Goal: Information Seeking & Learning: Learn about a topic

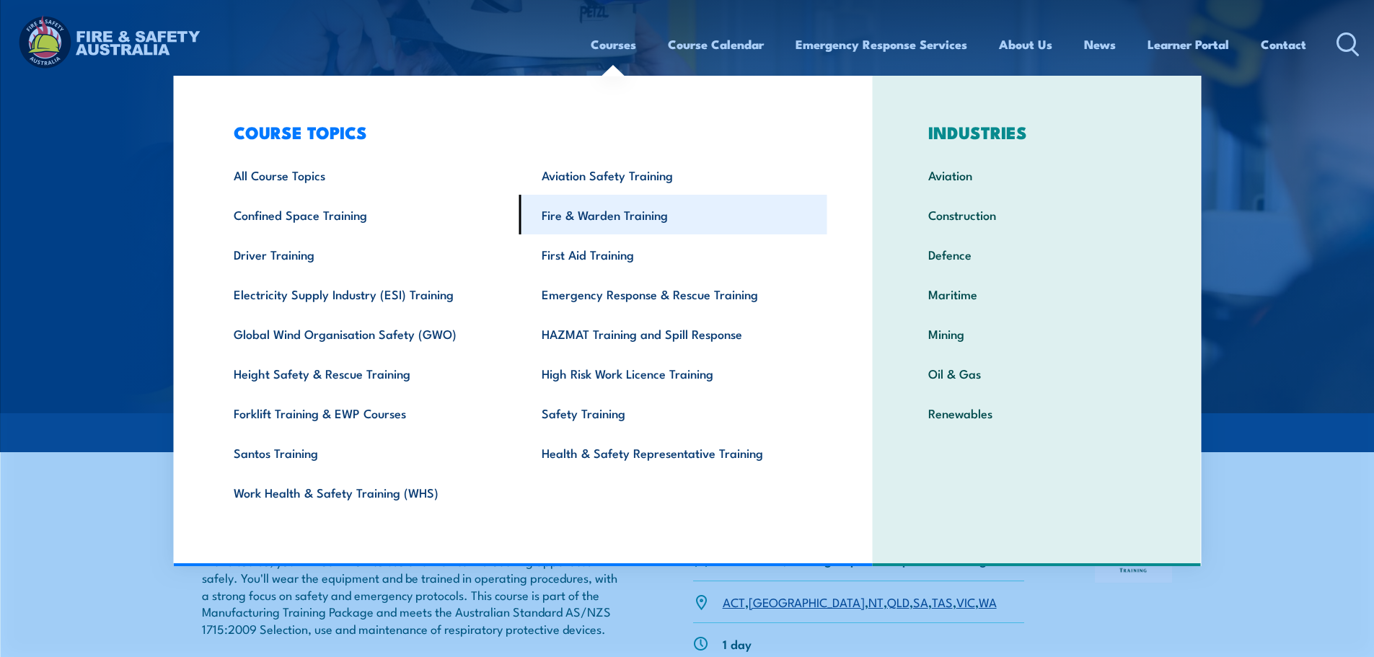
click at [605, 216] on link "Fire & Warden Training" at bounding box center [673, 215] width 308 height 40
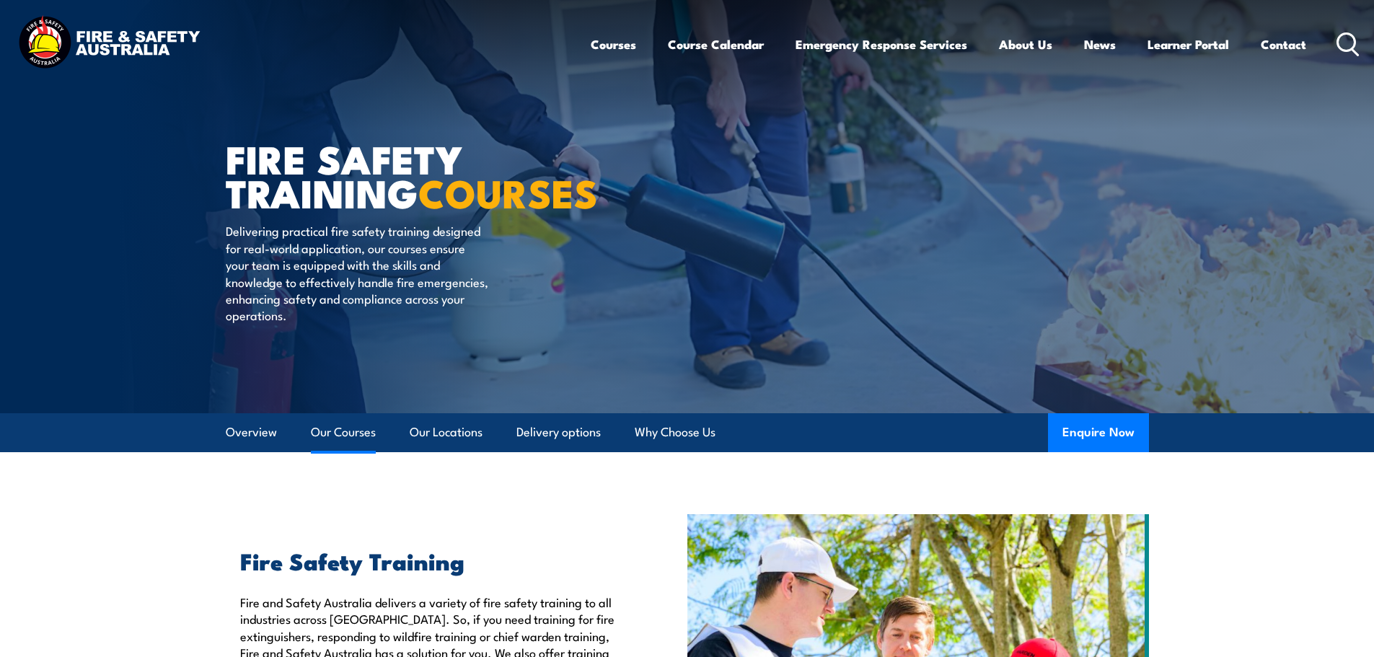
click at [357, 425] on link "Our Courses" at bounding box center [343, 432] width 65 height 38
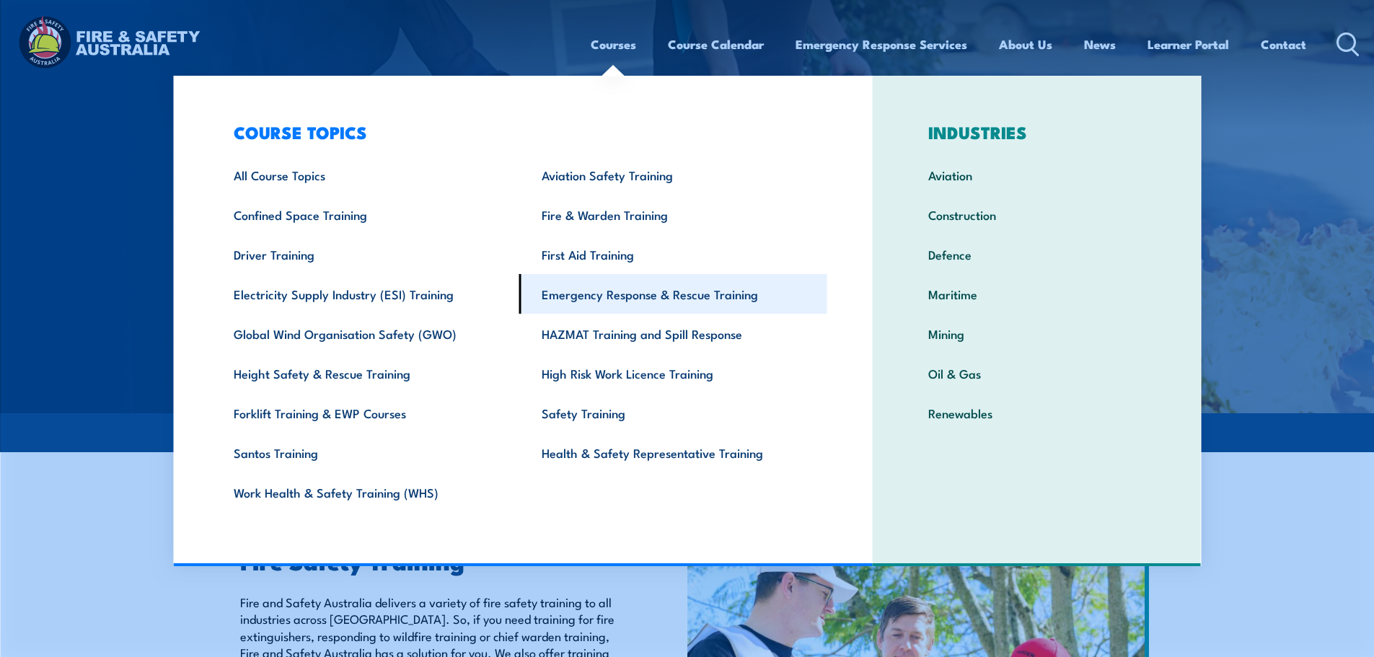
click at [571, 288] on link "Emergency Response & Rescue Training" at bounding box center [673, 294] width 308 height 40
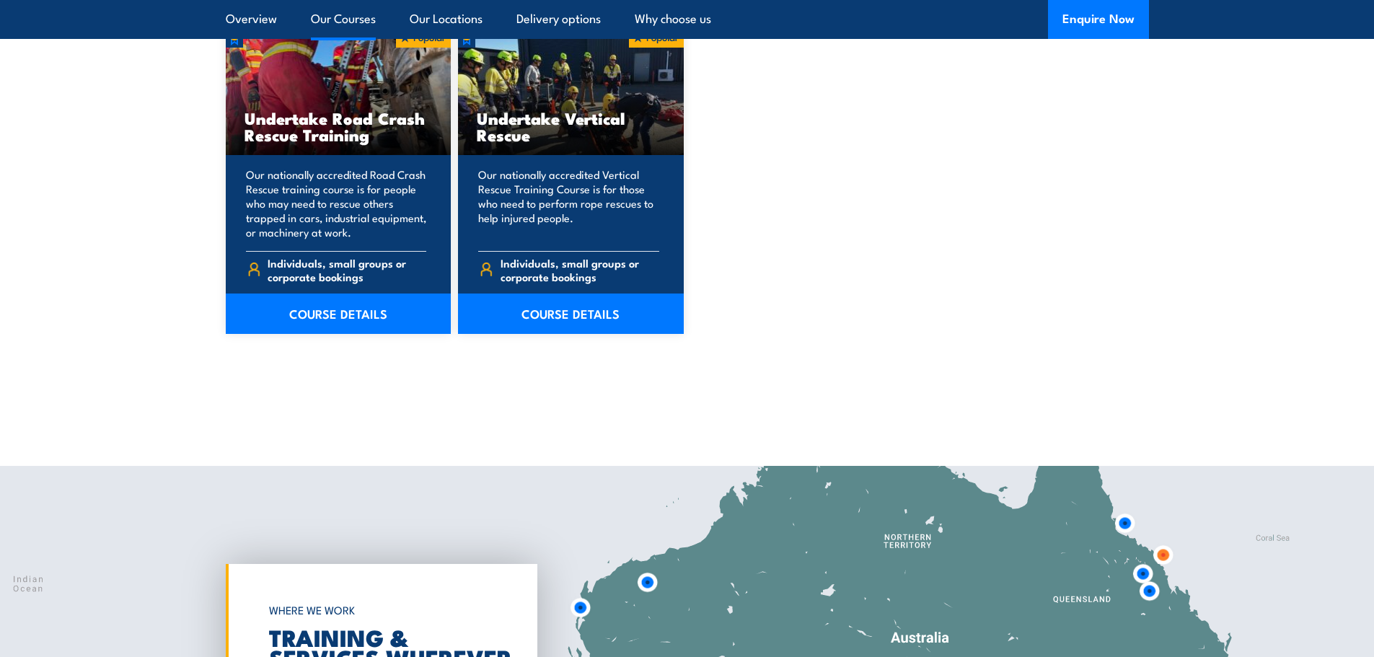
scroll to position [3029, 0]
